Goal: Task Accomplishment & Management: Use online tool/utility

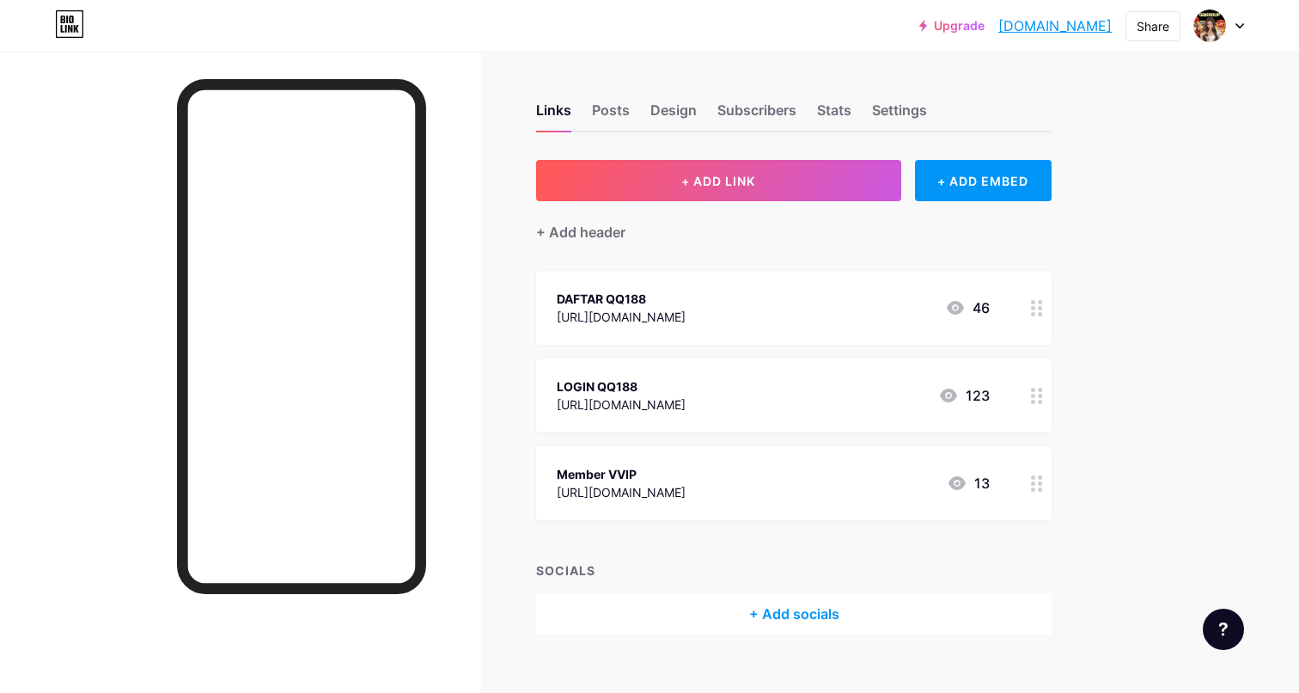
click at [686, 315] on div "[URL][DOMAIN_NAME]" at bounding box center [621, 317] width 129 height 18
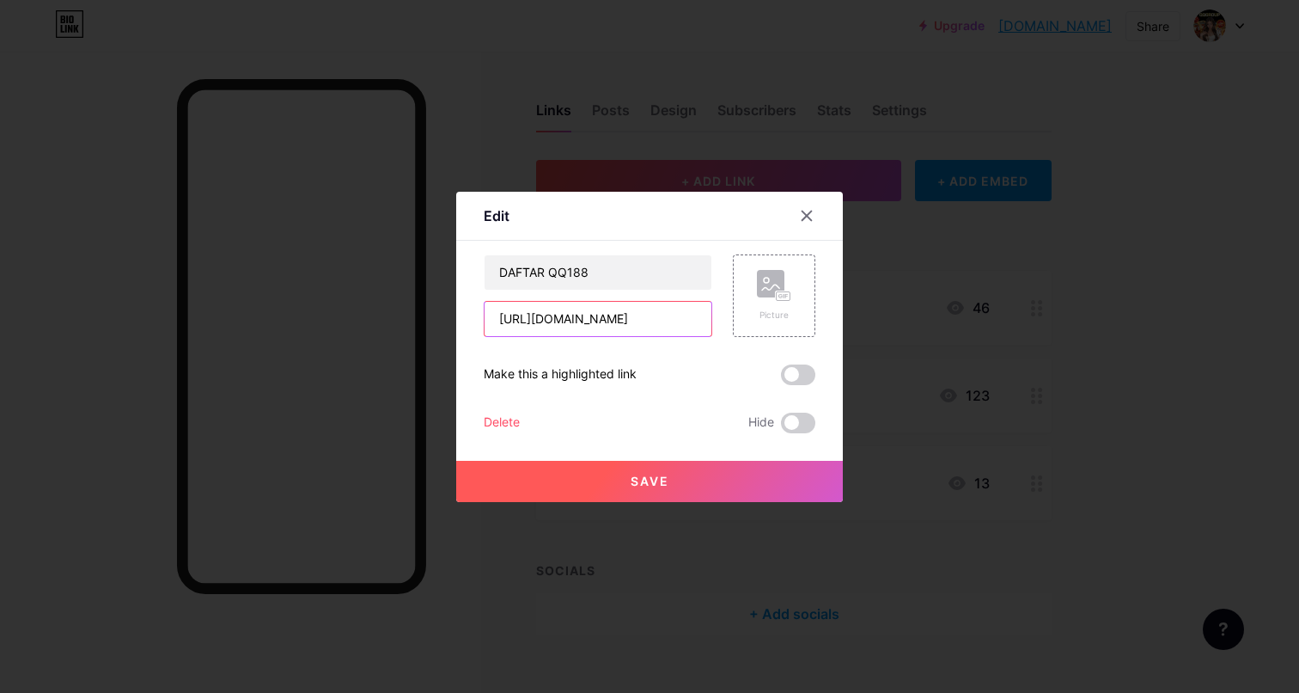
click at [670, 328] on input "[URL][DOMAIN_NAME]" at bounding box center [598, 319] width 227 height 34
click at [620, 324] on input "[URL][DOMAIN_NAME]" at bounding box center [598, 319] width 227 height 34
drag, startPoint x: 615, startPoint y: 320, endPoint x: 541, endPoint y: 317, distance: 74.8
click at [541, 317] on input "[URL][DOMAIN_NAME]" at bounding box center [598, 319] width 227 height 34
drag, startPoint x: 620, startPoint y: 318, endPoint x: 540, endPoint y: 317, distance: 80.8
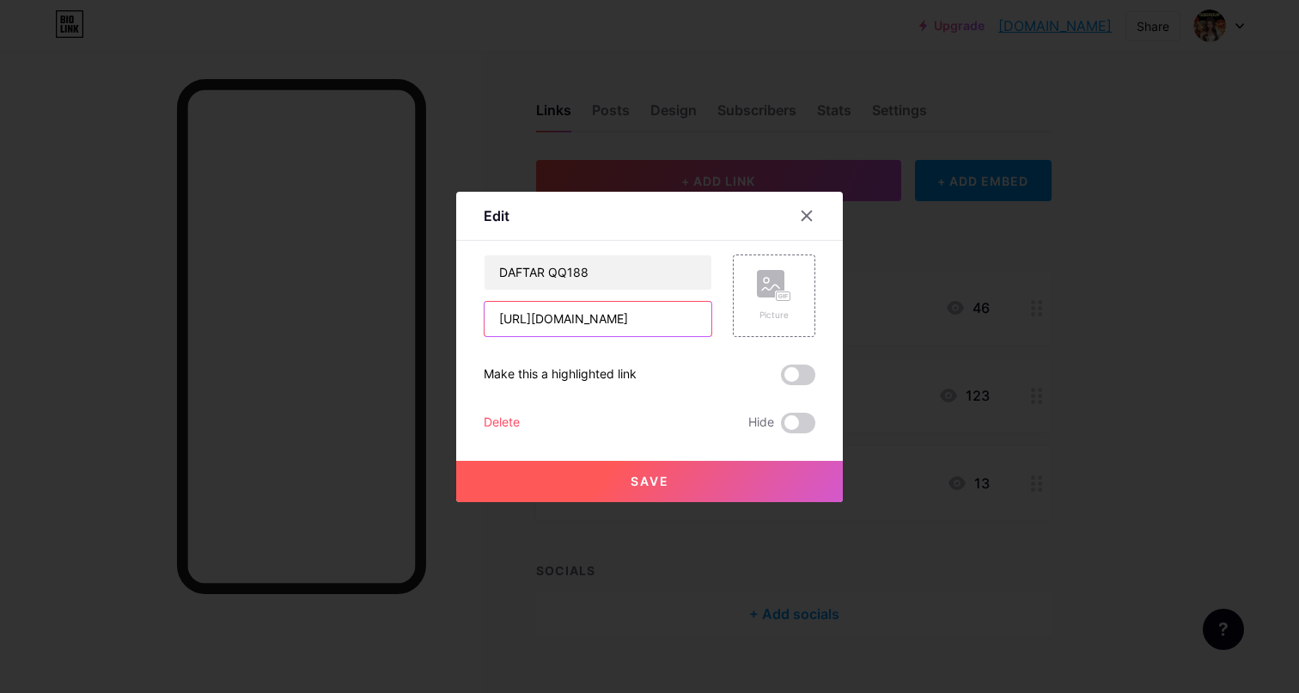
click at [540, 317] on input "[URL][DOMAIN_NAME]" at bounding box center [598, 319] width 227 height 34
paste input "www.ochoriosjazz"
click at [641, 330] on input "[URL][DOMAIN_NAME]" at bounding box center [598, 319] width 227 height 34
click at [666, 322] on input "[URL][DOMAIN_NAME]" at bounding box center [598, 319] width 227 height 34
paste input "[DOMAIN_NAME][URL]"
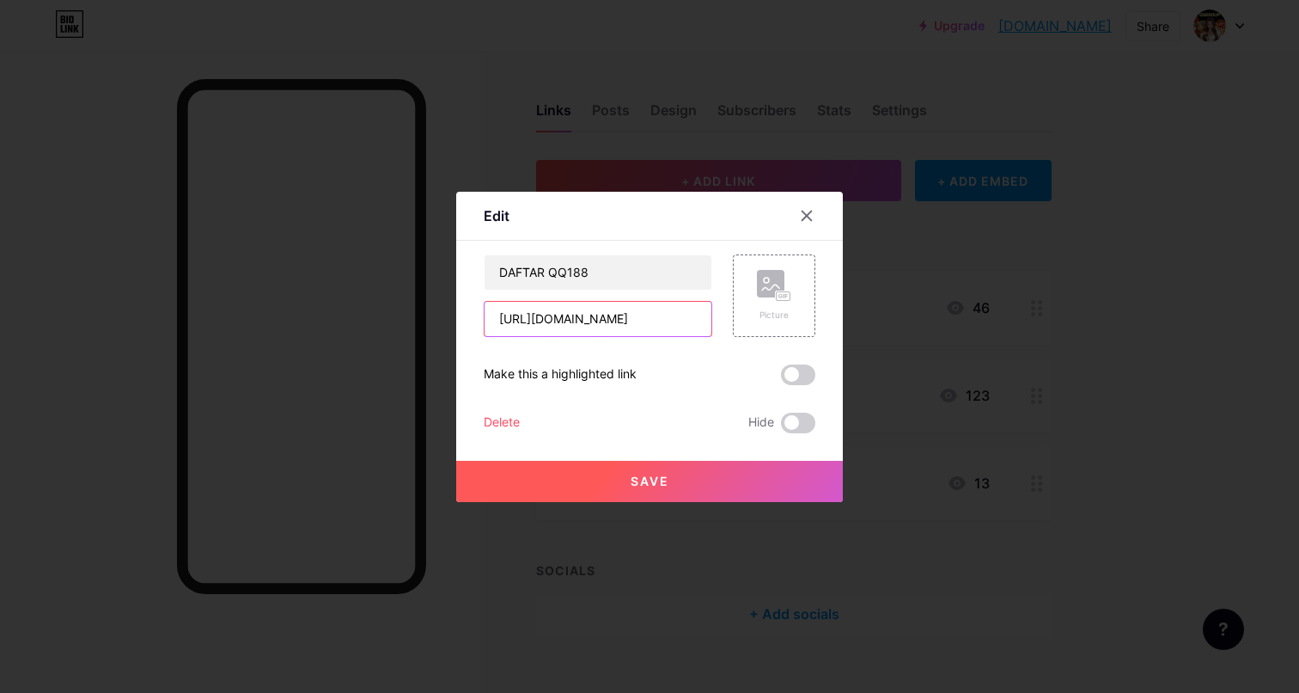
scroll to position [0, 9]
click at [585, 321] on input "[URL][DOMAIN_NAME]" at bounding box center [598, 319] width 227 height 34
type input "[URL][DOMAIN_NAME]"
click at [589, 480] on button "Save" at bounding box center [649, 481] width 387 height 41
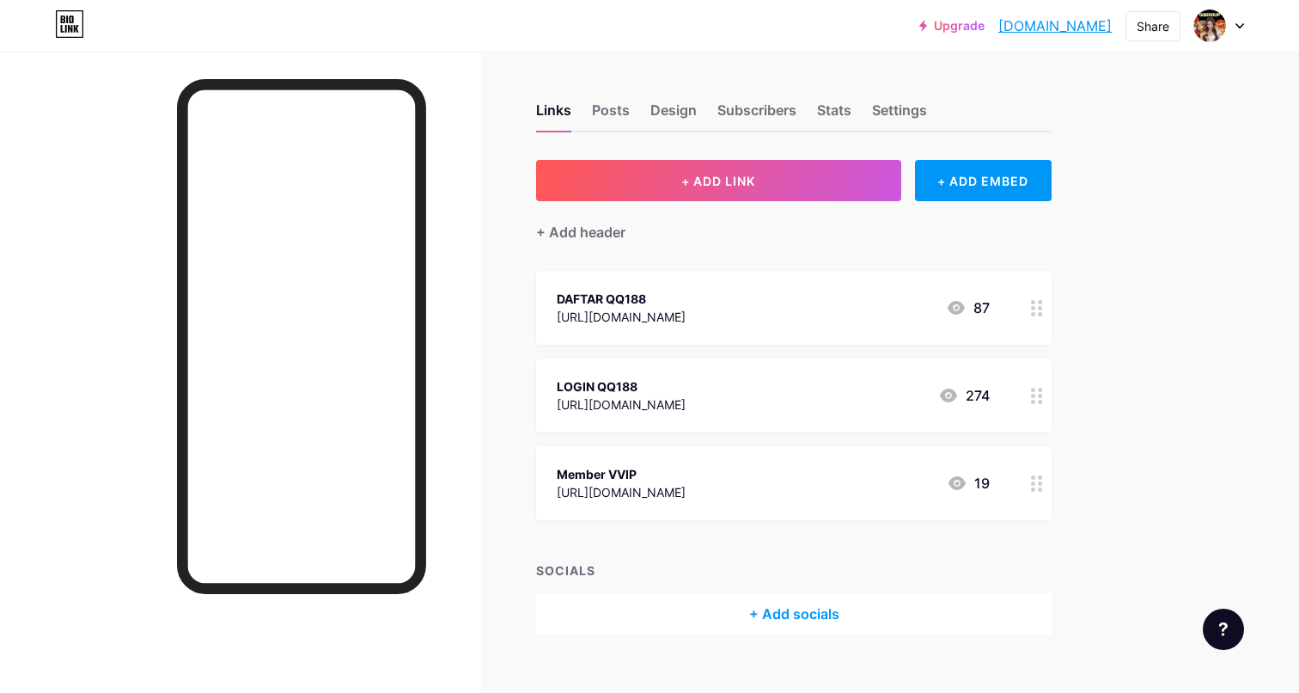
click at [1041, 481] on circle at bounding box center [1040, 483] width 4 height 4
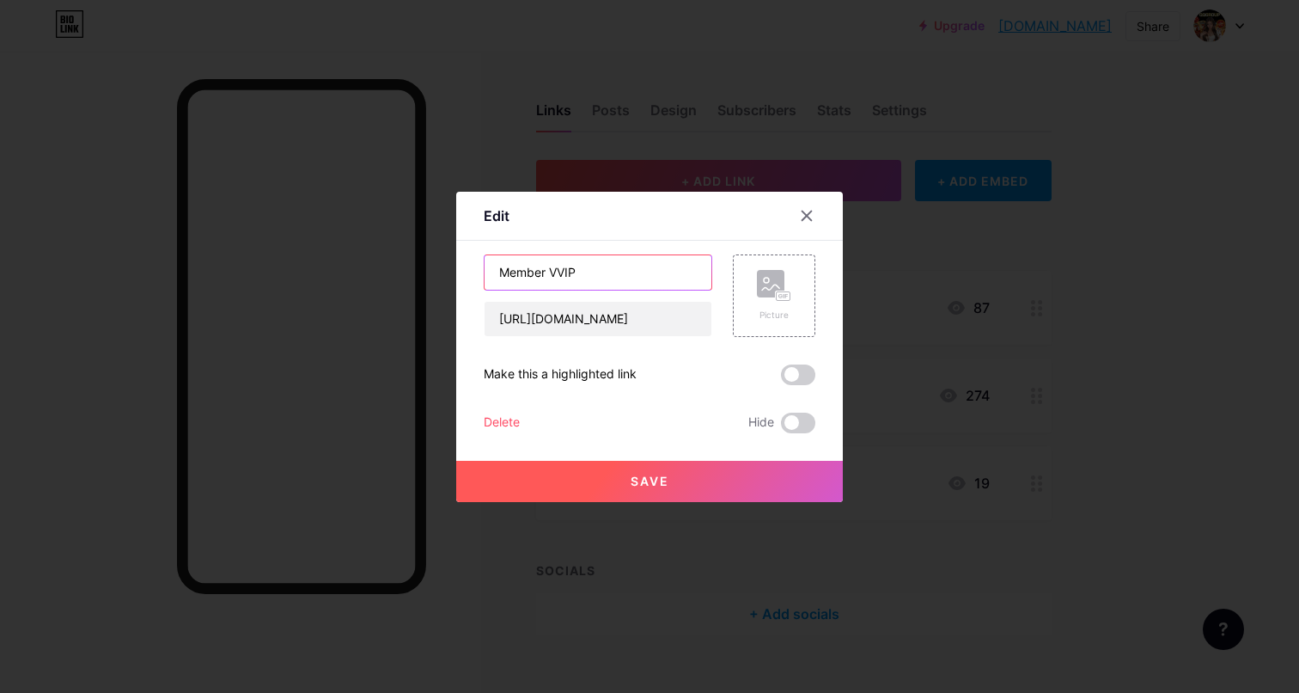
click at [627, 279] on input "Member VVIP" at bounding box center [598, 272] width 227 height 34
click at [498, 274] on input "Member VVIP" at bounding box center [598, 272] width 227 height 34
type input "QQ188 Member VVIP"
click at [641, 325] on input "[URL][DOMAIN_NAME]" at bounding box center [598, 319] width 227 height 34
paste input "www.ochoriosjazz"
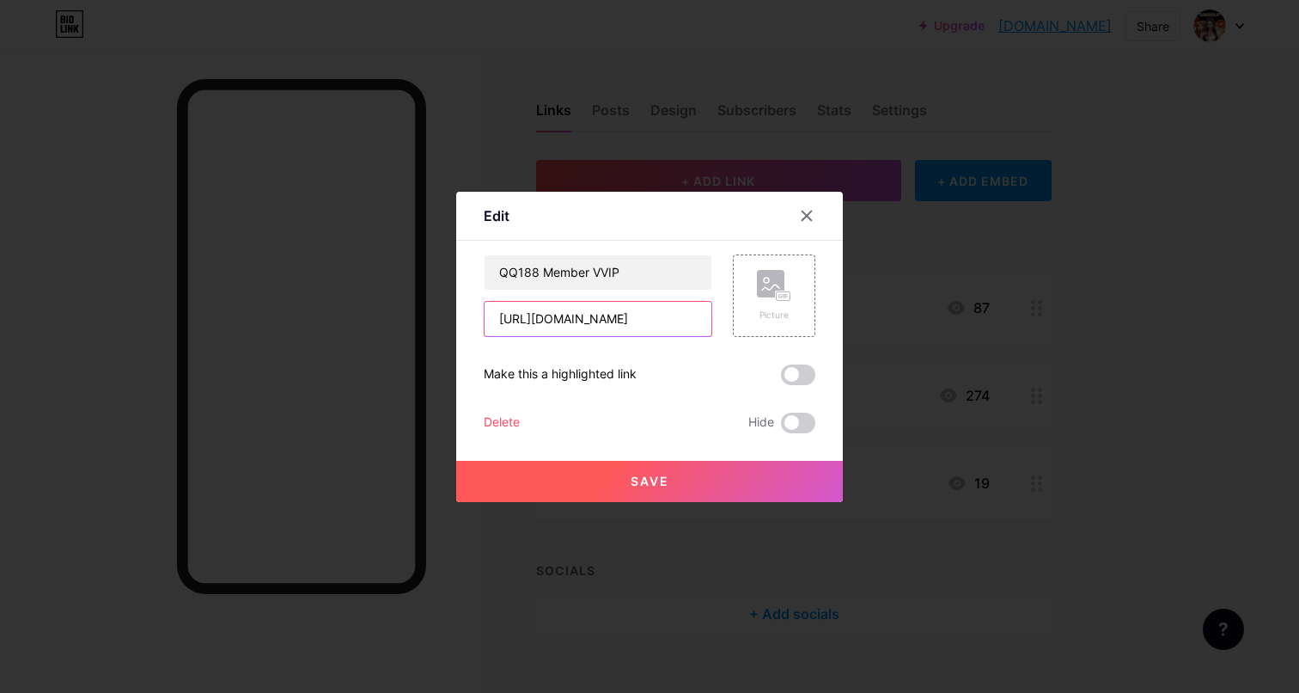
type input "[URL][DOMAIN_NAME]"
click at [706, 480] on button "Save" at bounding box center [649, 481] width 387 height 41
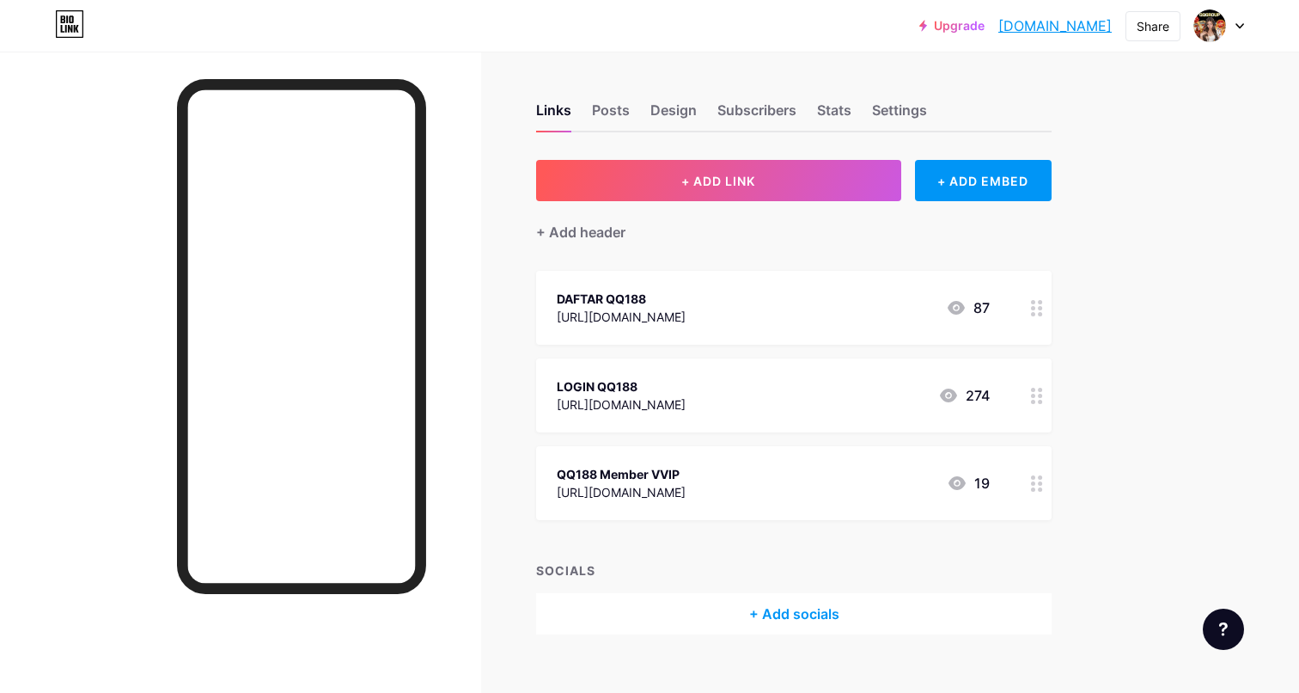
click at [1036, 409] on div at bounding box center [1037, 395] width 29 height 74
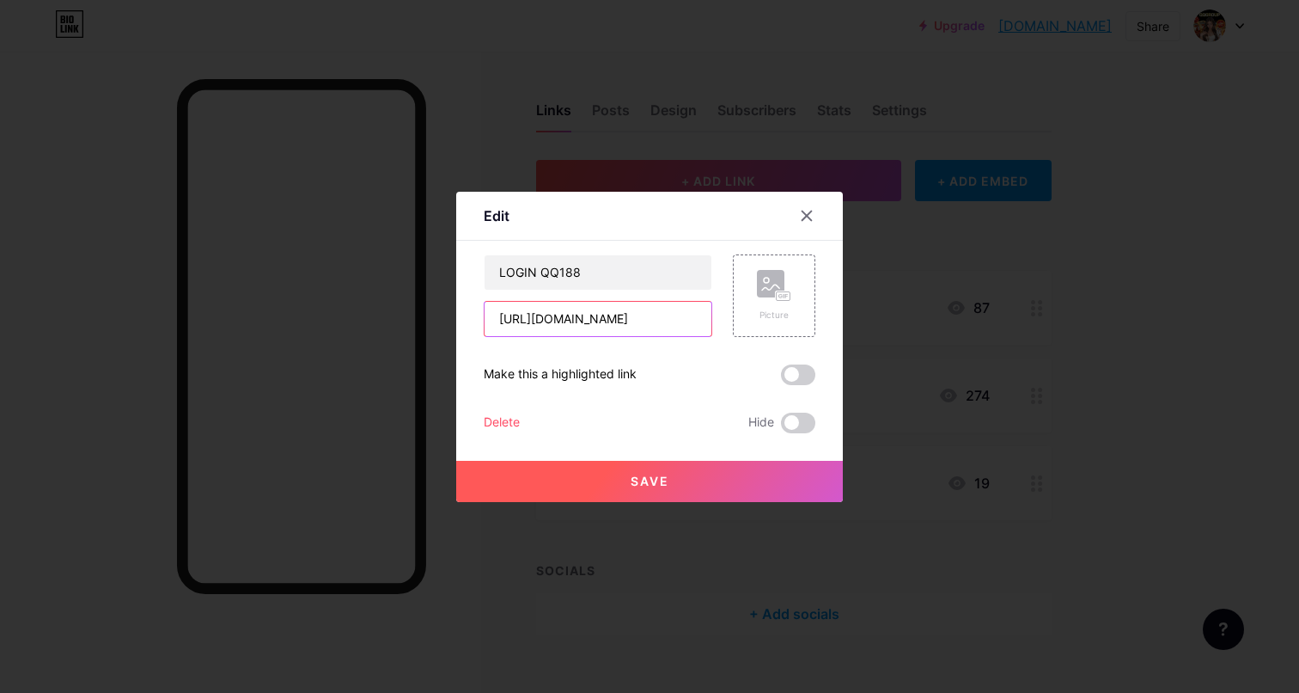
click at [635, 320] on input "[URL][DOMAIN_NAME]" at bounding box center [598, 319] width 227 height 34
paste input "[DOMAIN_NAME][URL]"
type input "[URL][DOMAIN_NAME]"
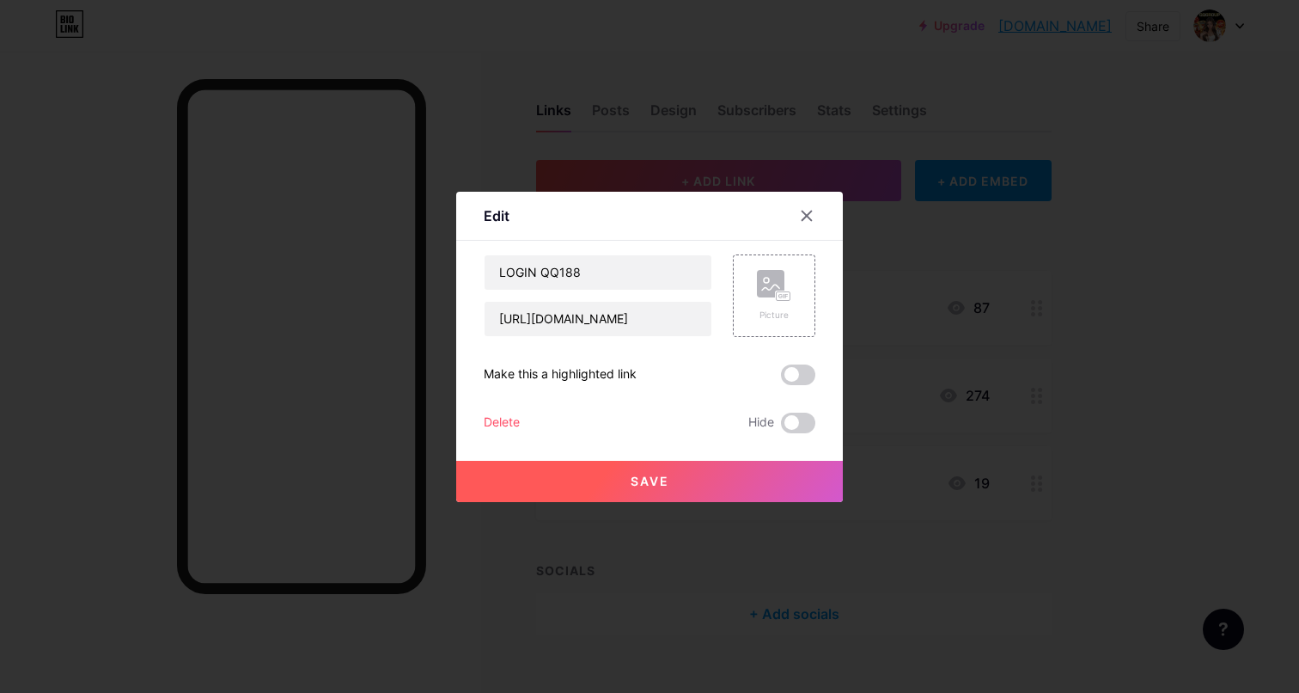
click at [700, 480] on button "Save" at bounding box center [649, 481] width 387 height 41
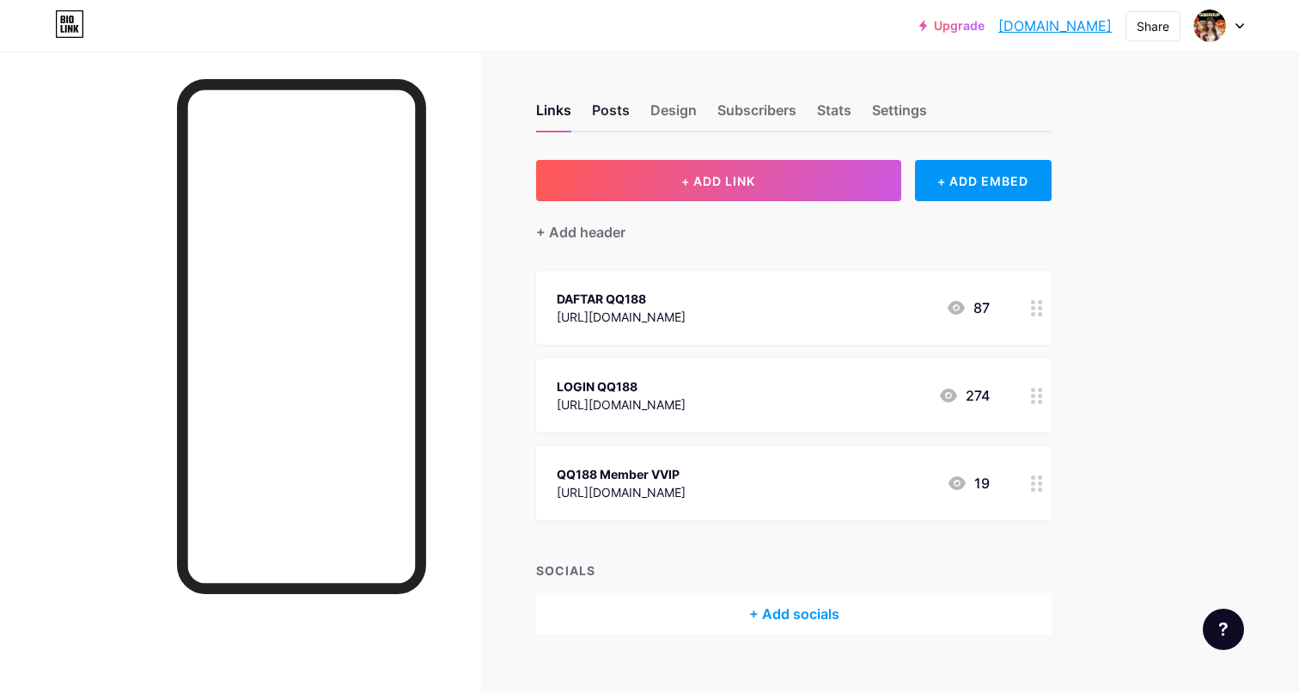
click at [627, 109] on div "Posts" at bounding box center [611, 115] width 38 height 31
click at [912, 109] on div "Settings" at bounding box center [899, 115] width 55 height 31
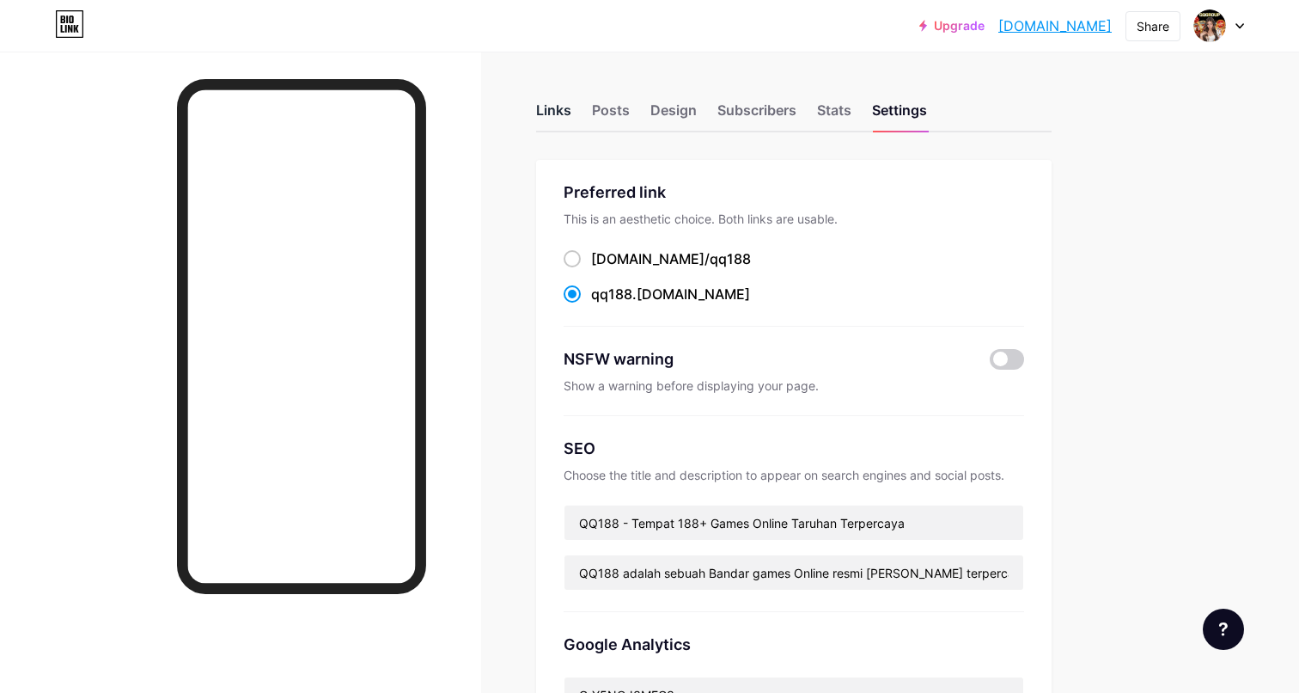
click at [558, 100] on div "Links" at bounding box center [553, 115] width 35 height 31
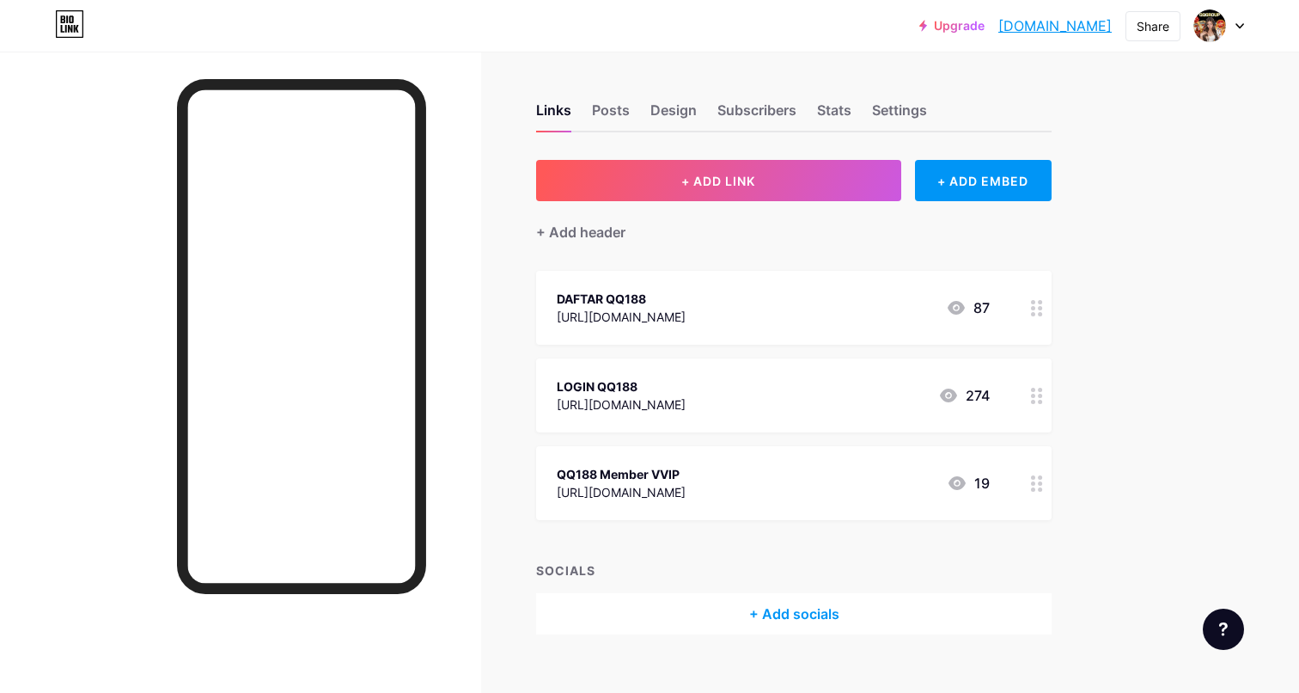
click at [962, 304] on icon at bounding box center [956, 308] width 17 height 14
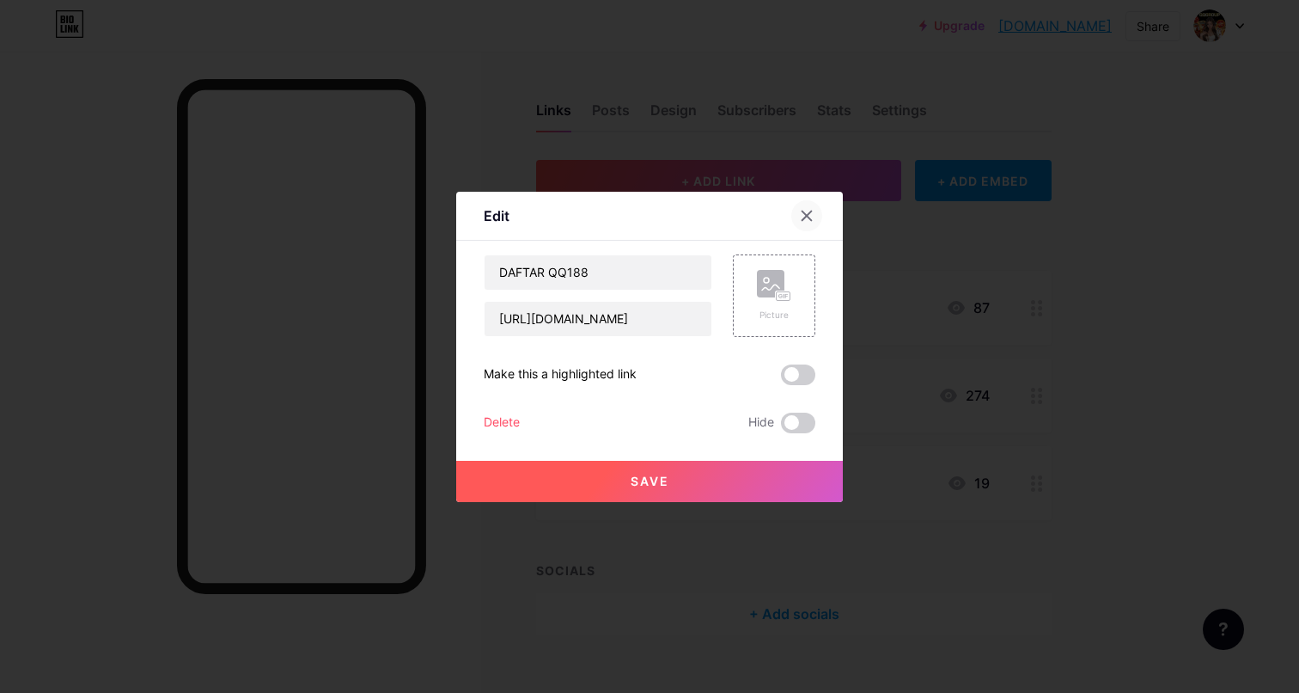
click at [804, 221] on icon at bounding box center [807, 216] width 14 height 14
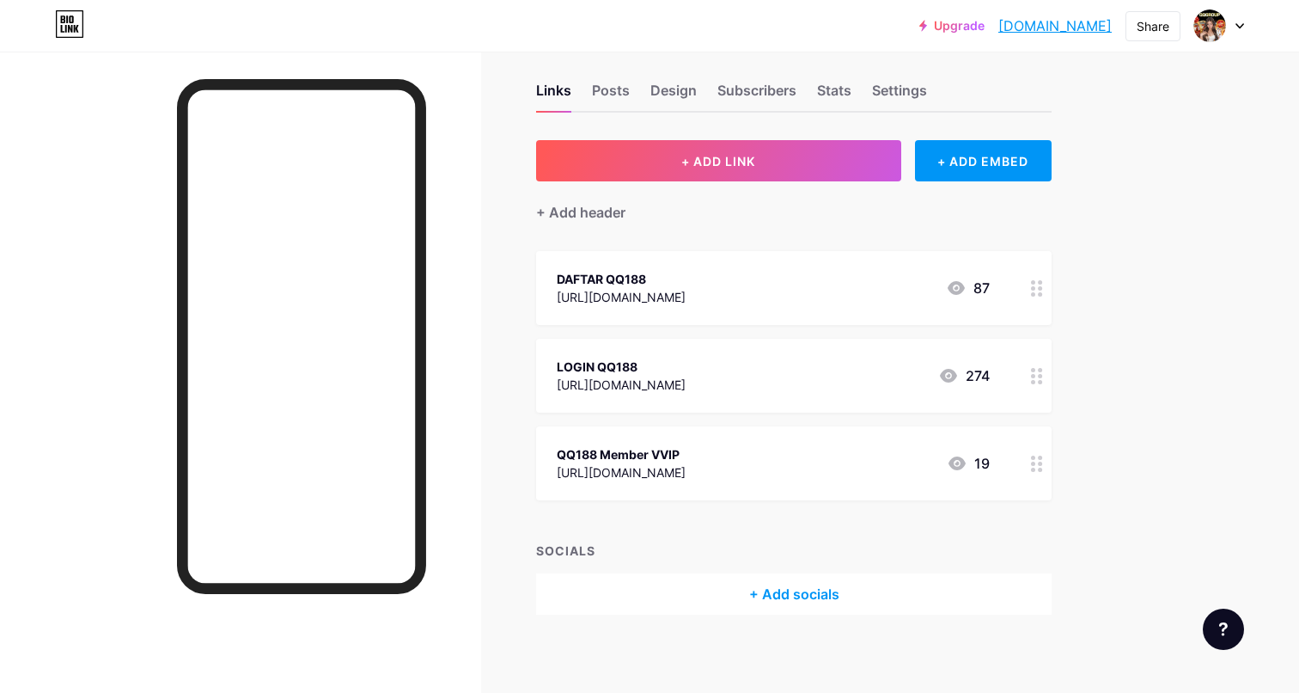
scroll to position [27, 0]
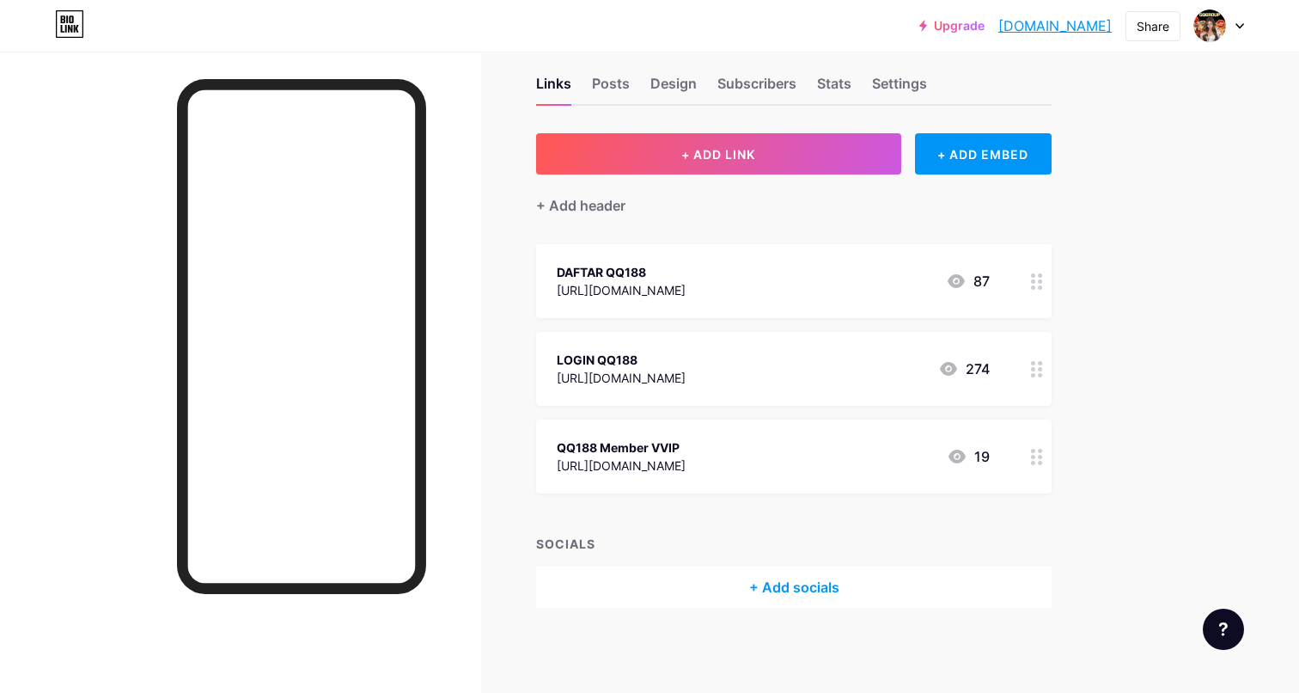
drag, startPoint x: 556, startPoint y: 373, endPoint x: 880, endPoint y: 388, distance: 324.4
click at [880, 388] on div "LOGIN QQ188 [URL][DOMAIN_NAME] 274" at bounding box center [794, 369] width 516 height 74
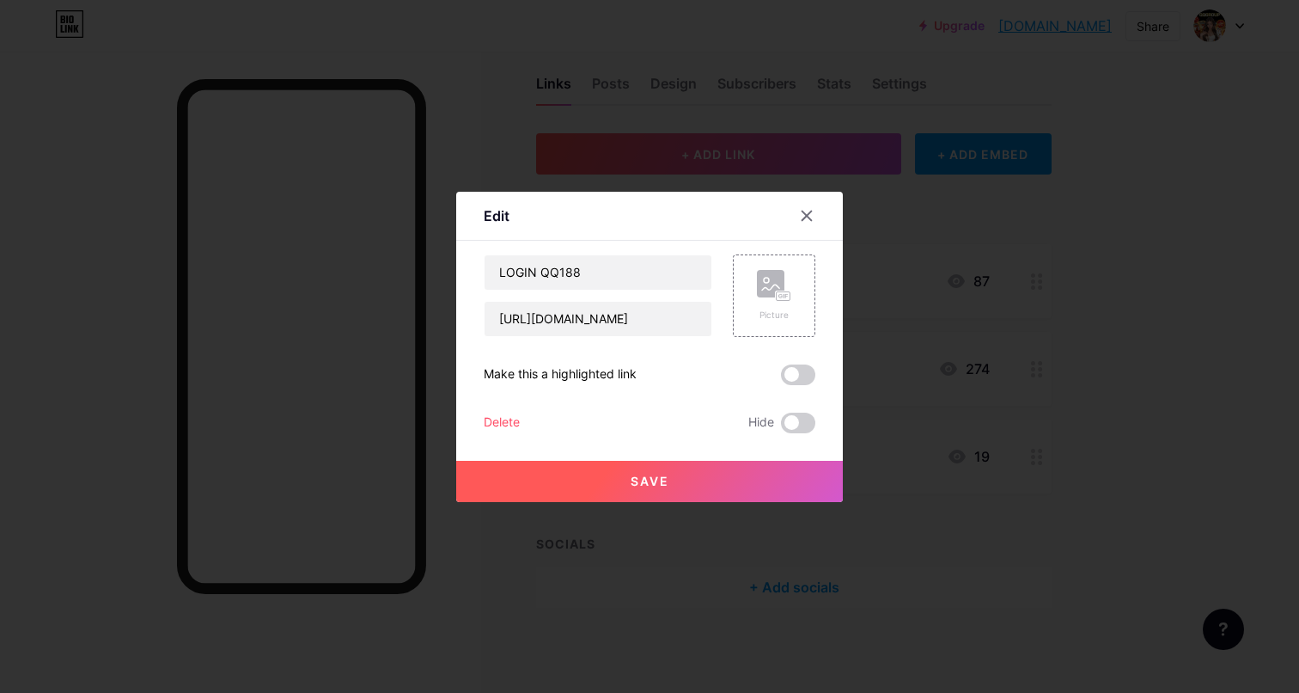
copy div "[URL][DOMAIN_NAME]"
click at [682, 315] on input "[URL][DOMAIN_NAME]" at bounding box center [598, 319] width 227 height 34
click at [802, 217] on icon at bounding box center [807, 216] width 14 height 14
